Goal: Task Accomplishment & Management: Manage account settings

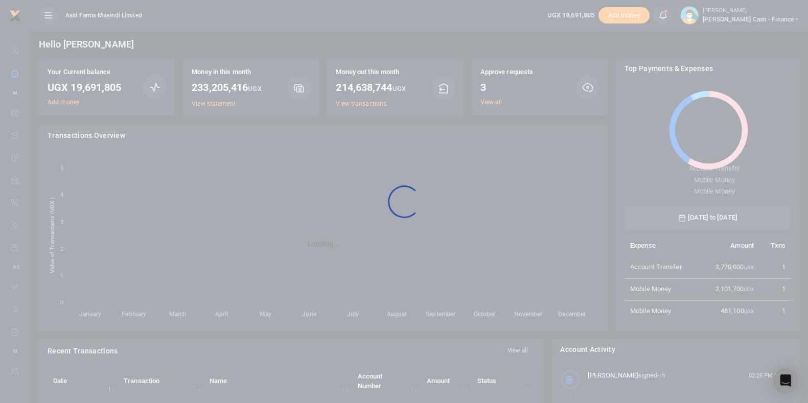
scroll to position [133, 157]
click at [493, 101] on div at bounding box center [404, 201] width 808 height 403
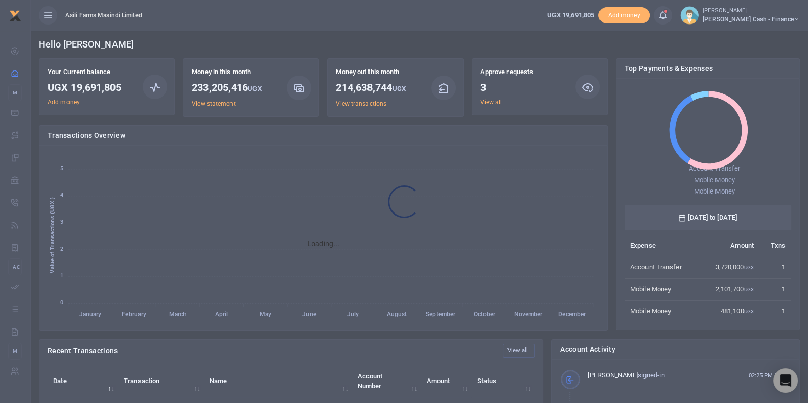
click at [490, 103] on div at bounding box center [404, 201] width 808 height 403
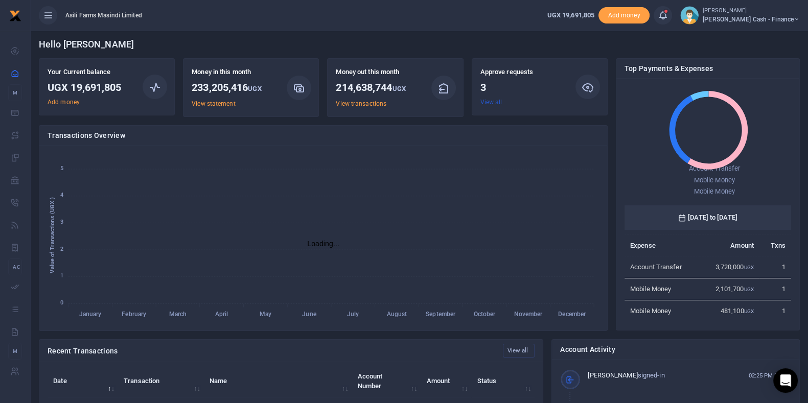
click at [489, 102] on link "View all" at bounding box center [492, 102] width 22 height 7
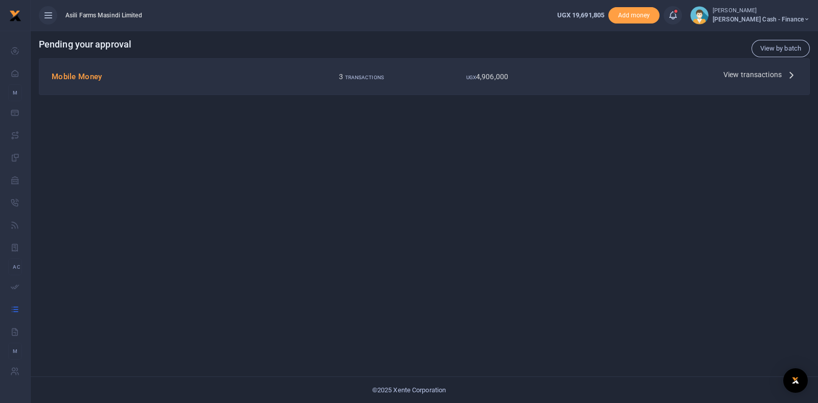
click at [725, 75] on div "View transactions" at bounding box center [760, 74] width 82 height 15
click at [740, 75] on span "View transactions" at bounding box center [752, 74] width 58 height 11
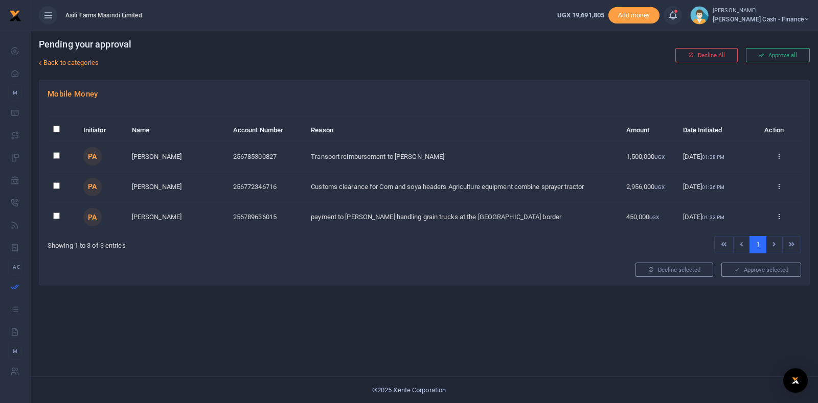
click at [59, 154] on input "checkbox" at bounding box center [56, 155] width 7 height 7
checkbox input "true"
click at [59, 185] on input "checkbox" at bounding box center [56, 186] width 7 height 7
checkbox input "true"
click at [55, 225] on td at bounding box center [63, 217] width 30 height 30
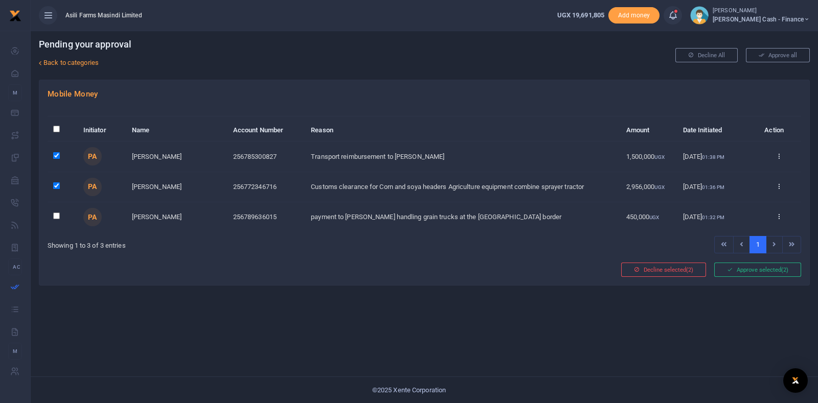
click at [55, 213] on input "checkbox" at bounding box center [56, 216] width 7 height 7
checkbox input "true"
click at [740, 267] on button "Approve selected (3)" at bounding box center [757, 270] width 87 height 14
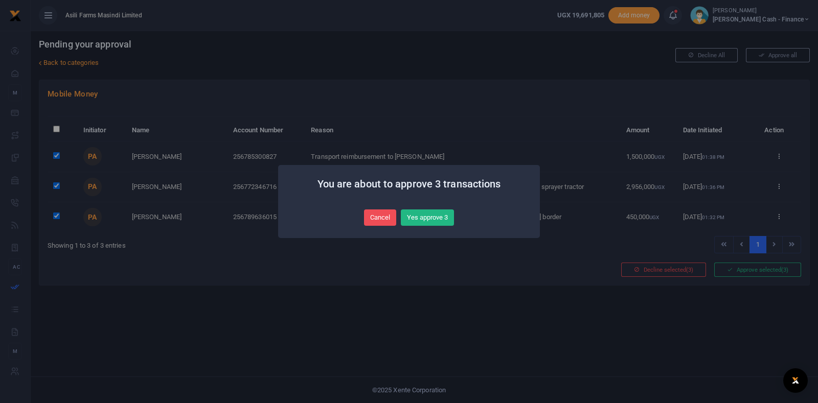
click at [423, 211] on button "Yes approve 3" at bounding box center [427, 218] width 53 height 16
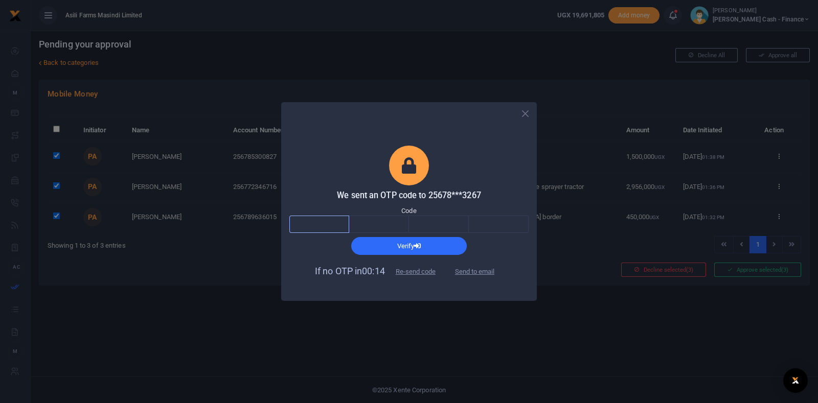
click at [328, 222] on input "text" at bounding box center [319, 224] width 60 height 17
type input "3"
type input "6"
type input "2"
type input "3"
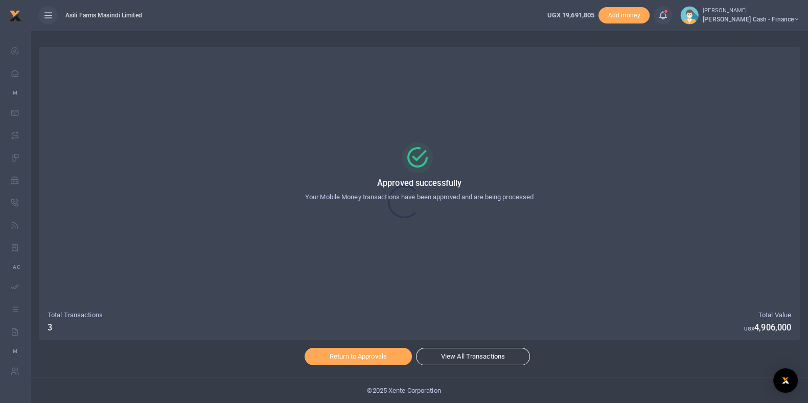
click at [353, 357] on div at bounding box center [404, 201] width 808 height 403
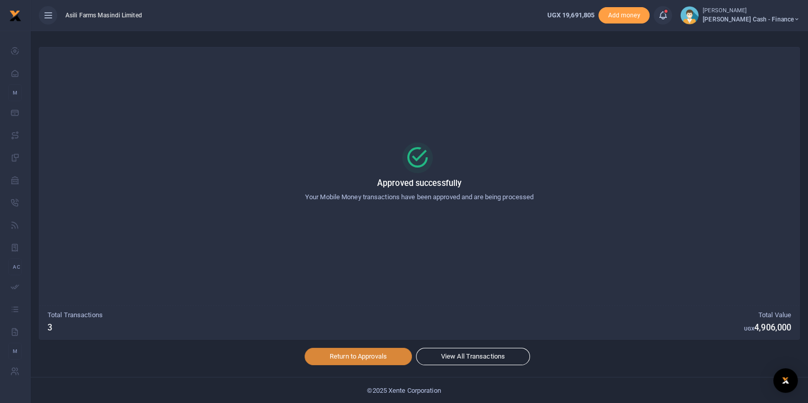
click at [354, 357] on link "Return to Approvals" at bounding box center [358, 356] width 107 height 17
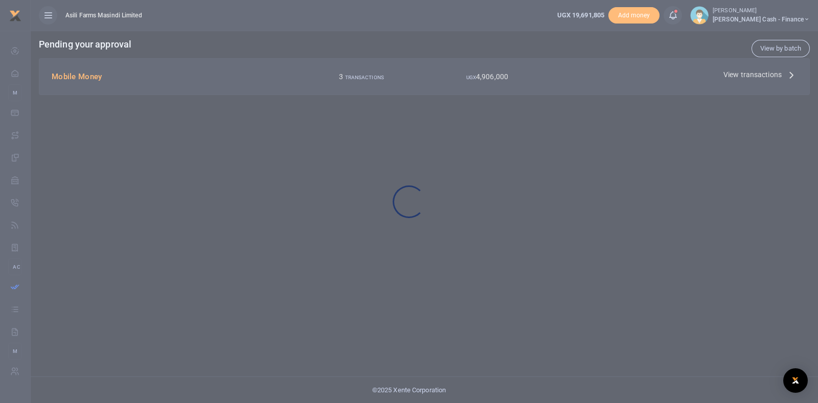
click at [482, 74] on div at bounding box center [409, 201] width 818 height 403
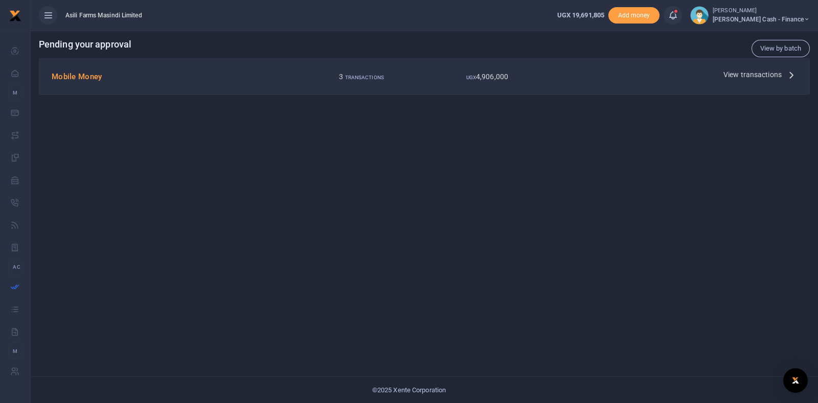
click at [748, 76] on span "View transactions" at bounding box center [752, 74] width 58 height 11
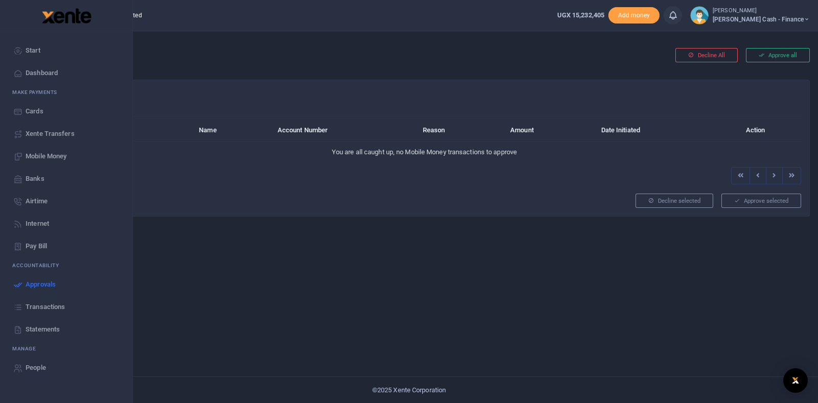
click at [51, 308] on span "Transactions" at bounding box center [45, 307] width 39 height 10
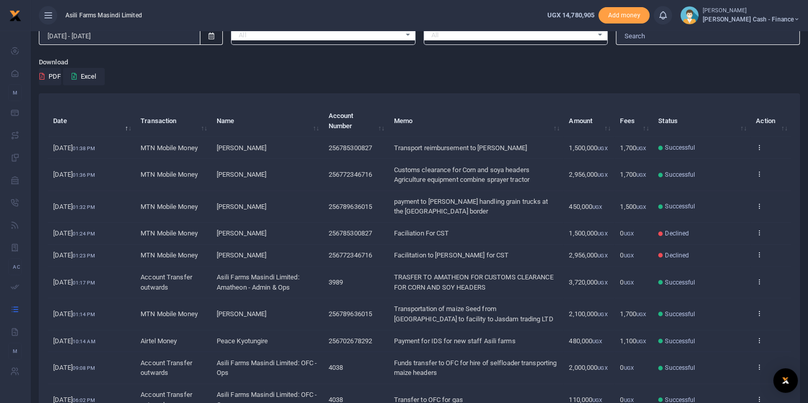
scroll to position [63, 0]
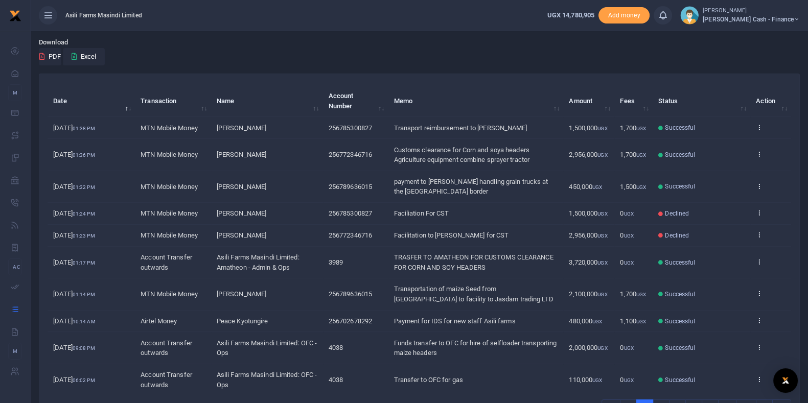
click at [757, 17] on span "[PERSON_NAME] Cash - Finance" at bounding box center [751, 19] width 97 height 9
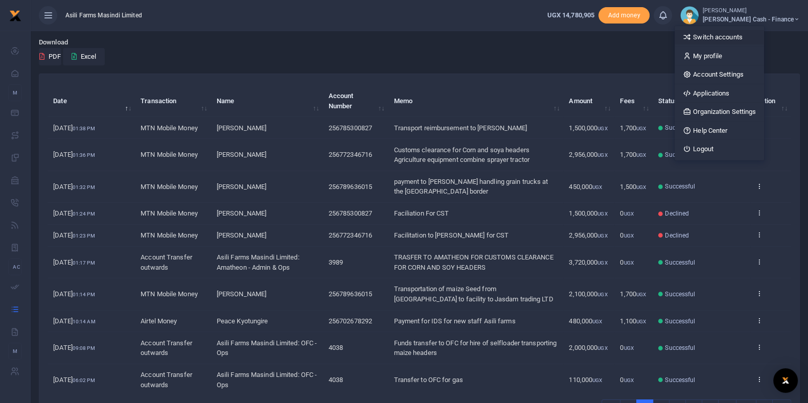
click at [752, 41] on link "Switch accounts" at bounding box center [719, 37] width 89 height 14
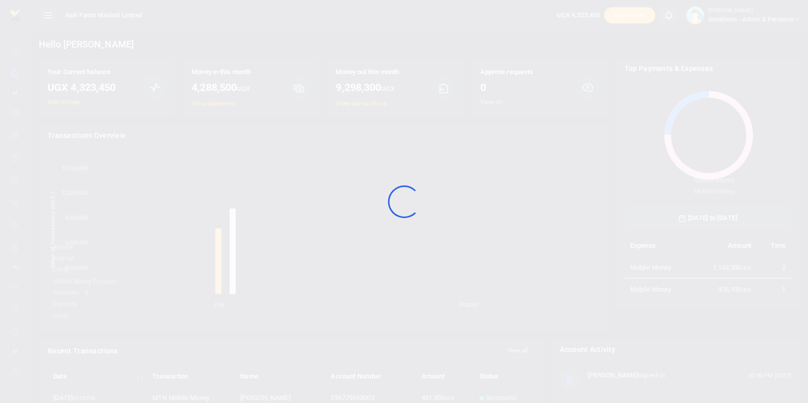
scroll to position [133, 157]
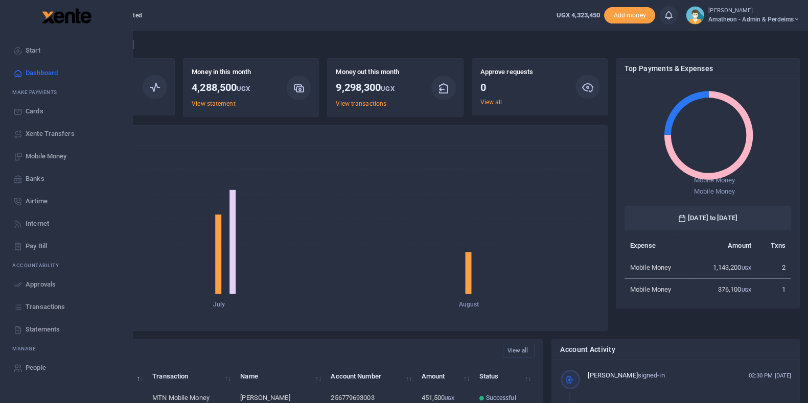
click at [34, 310] on span "Transactions" at bounding box center [45, 307] width 39 height 10
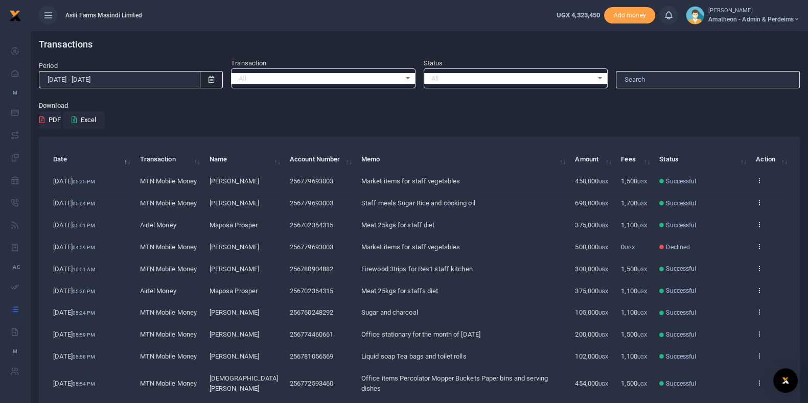
click at [565, 12] on span "UGX 4,323,450" at bounding box center [578, 15] width 43 height 8
click at [741, 19] on span "Amatheon - Admin & Perdeims" at bounding box center [755, 19] width 92 height 9
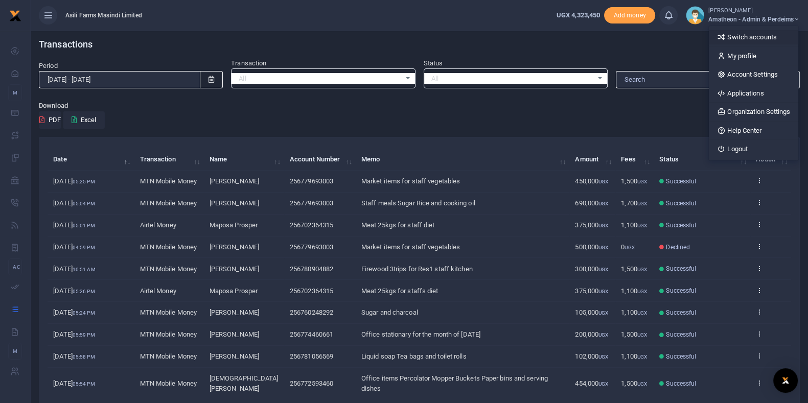
click at [754, 42] on link "Switch accounts" at bounding box center [753, 37] width 89 height 14
